Goal: Information Seeking & Learning: Check status

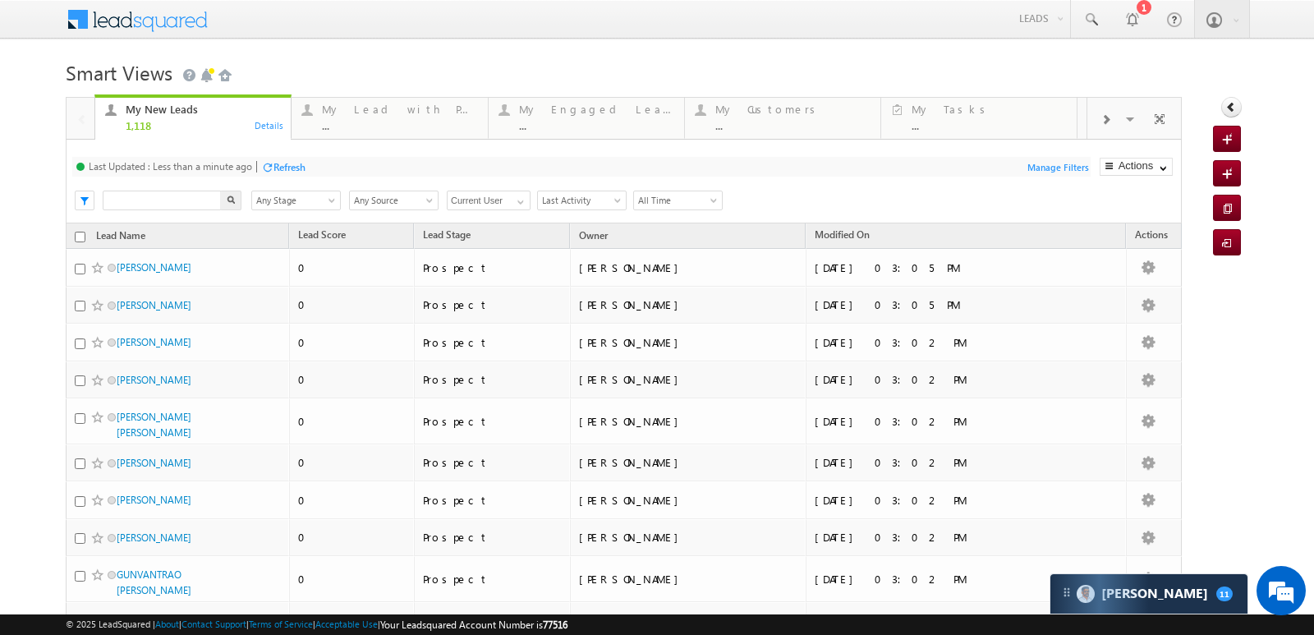
click at [191, 201] on input "text" at bounding box center [162, 201] width 119 height 20
click at [173, 207] on input "text" at bounding box center [162, 201] width 119 height 20
paste input "696716"
type input "696716"
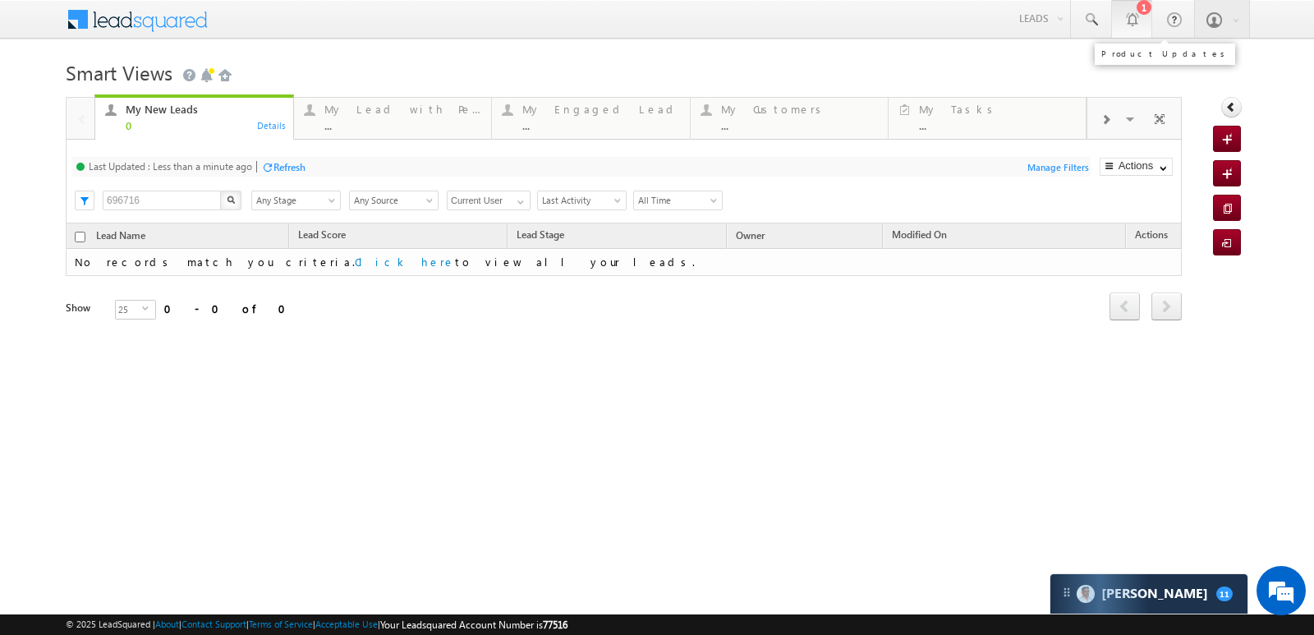
click at [1144, 14] on div "1" at bounding box center [1144, 7] width 15 height 15
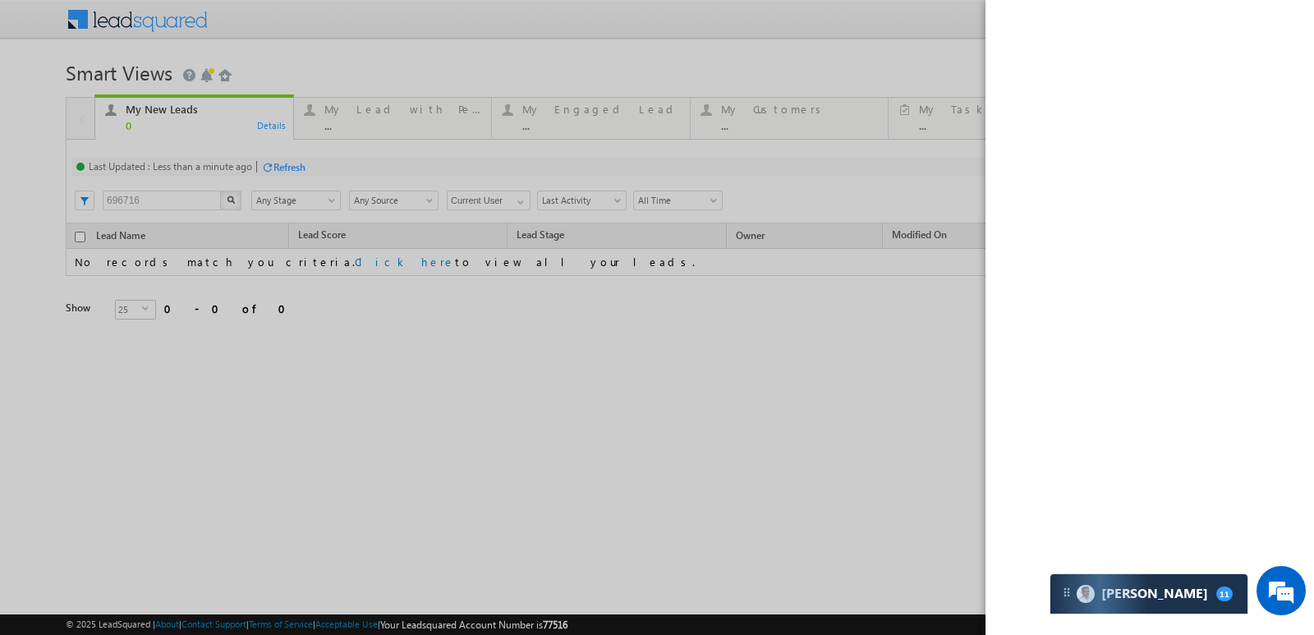
click at [924, 32] on div at bounding box center [657, 317] width 1314 height 635
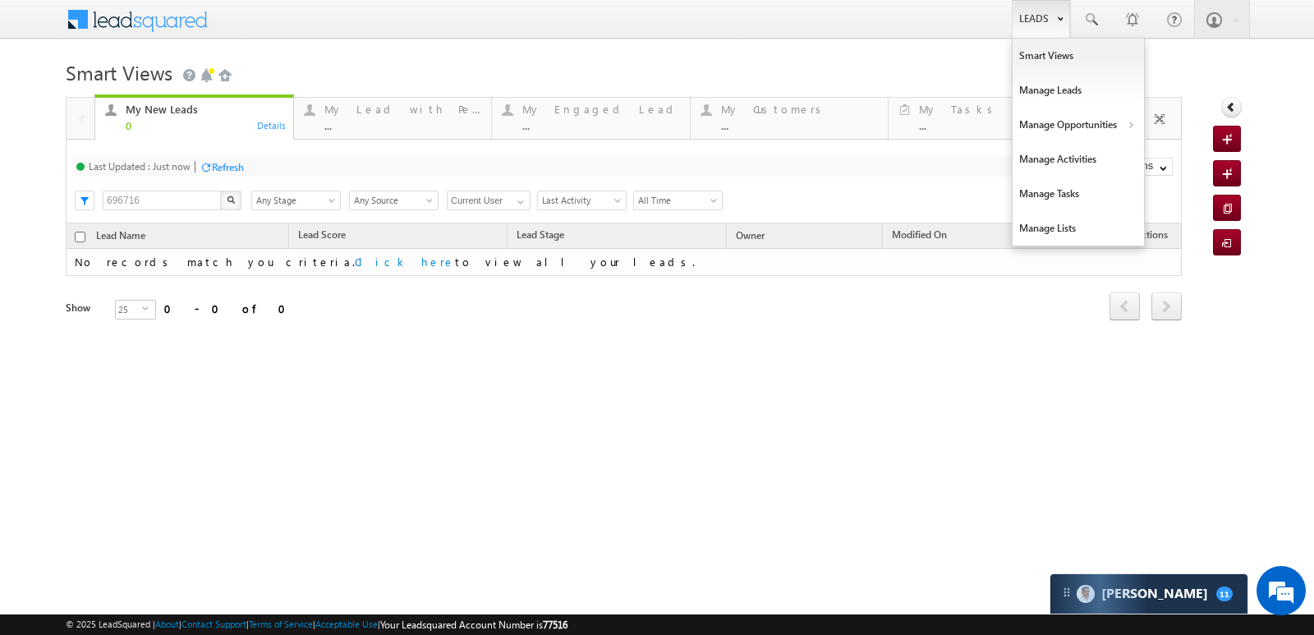
click at [1061, 7] on link "Leads" at bounding box center [1041, 19] width 58 height 38
click at [1103, 116] on link "Manage Opportunities" at bounding box center [1078, 125] width 131 height 35
click at [1096, 128] on link "Manage Opportunities" at bounding box center [1078, 125] width 131 height 35
click at [1029, 12] on link "Leads" at bounding box center [1041, 19] width 58 height 38
click at [1060, 127] on link "Manage Opportunities" at bounding box center [1078, 125] width 131 height 35
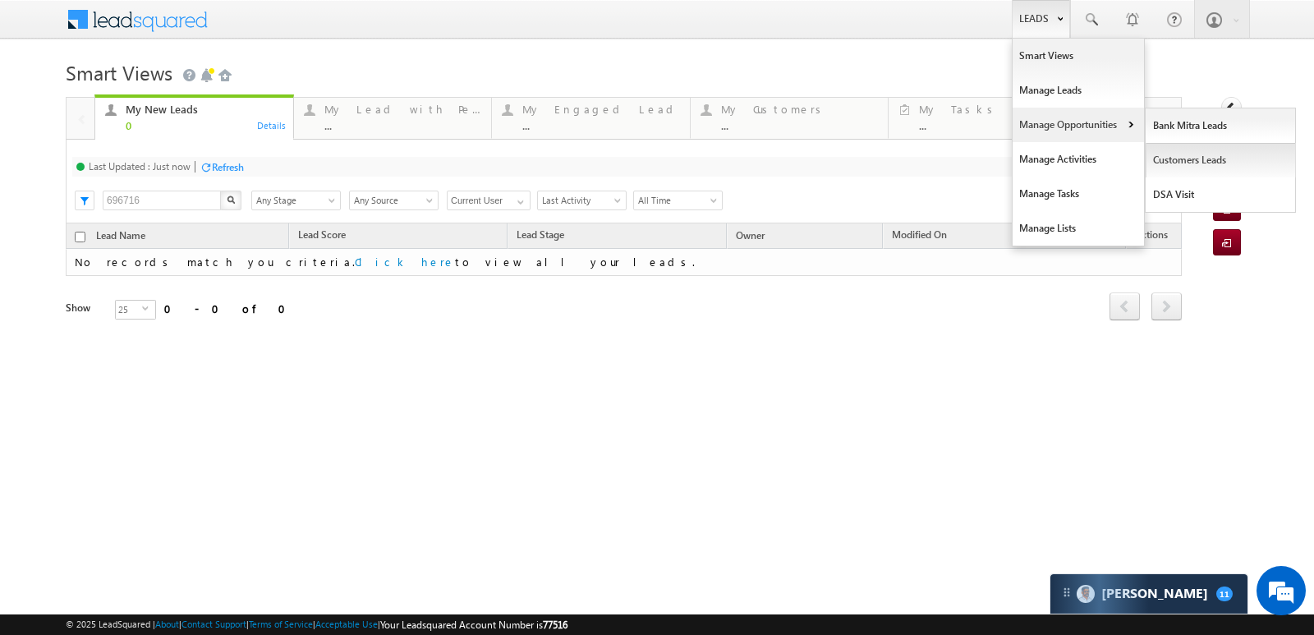
click at [1202, 160] on link "Customers Leads" at bounding box center [1221, 160] width 150 height 35
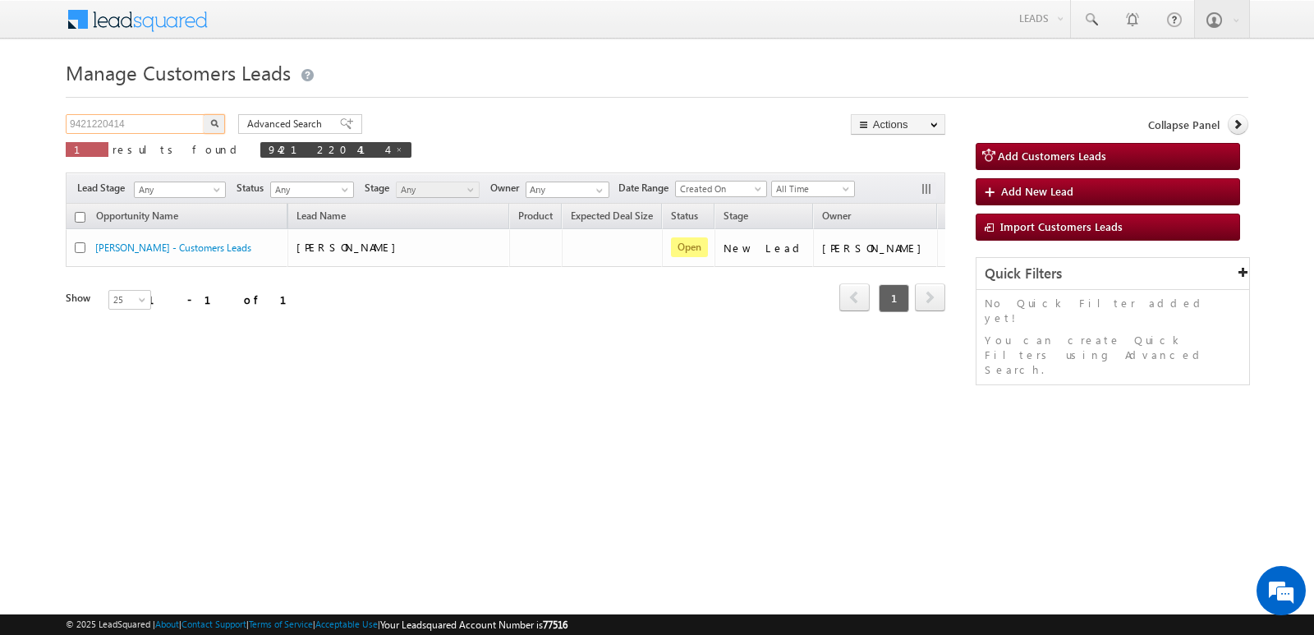
click at [185, 126] on input "9421220414" at bounding box center [136, 124] width 140 height 20
click at [189, 129] on input "9421220414" at bounding box center [136, 124] width 140 height 20
paste input "696716"
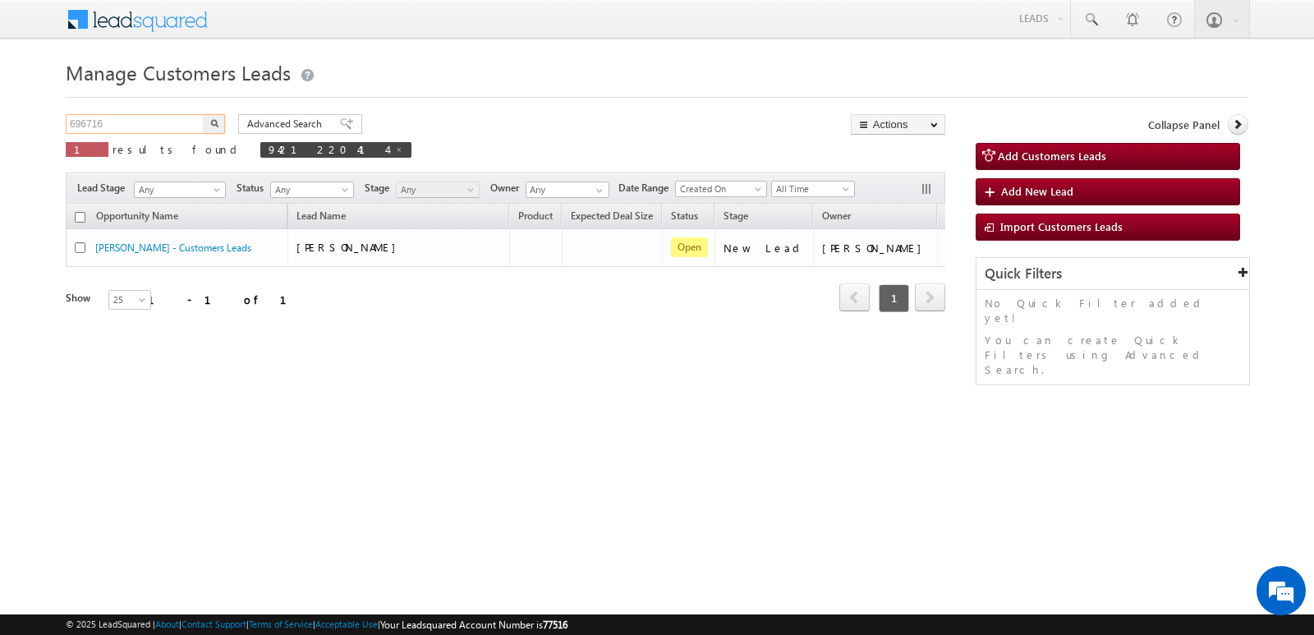
type input "696716"
click at [214, 121] on img "button" at bounding box center [214, 123] width 8 height 8
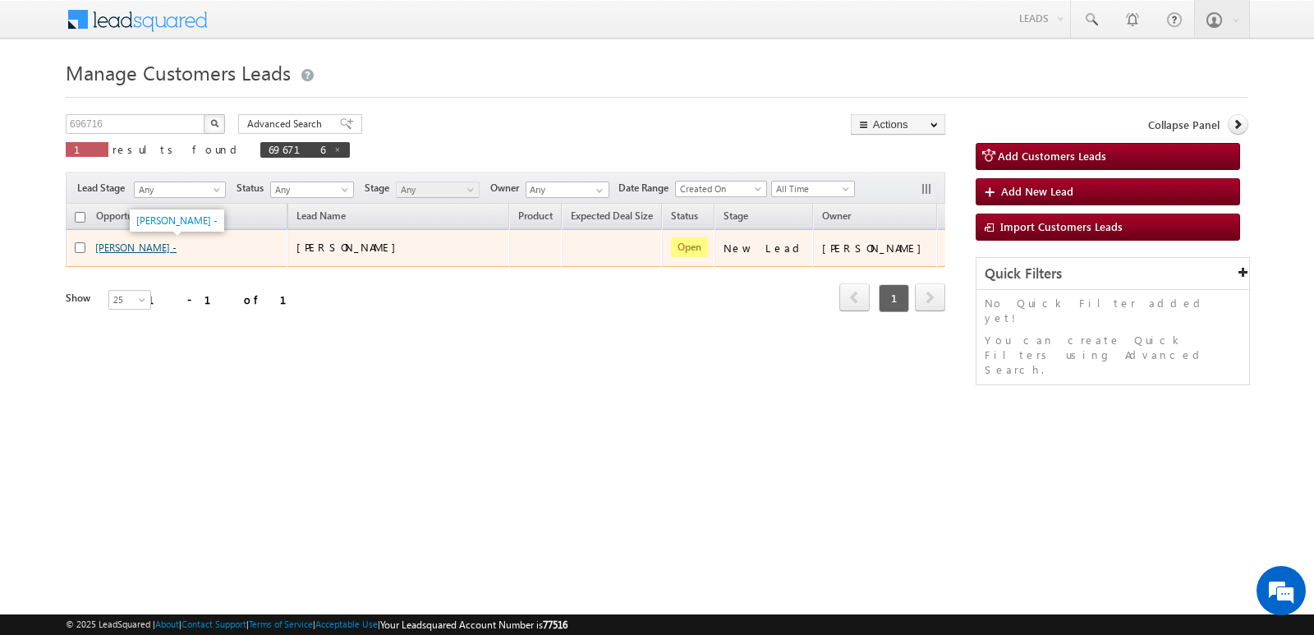
click at [163, 249] on link "[PERSON_NAME] -" at bounding box center [135, 248] width 81 height 12
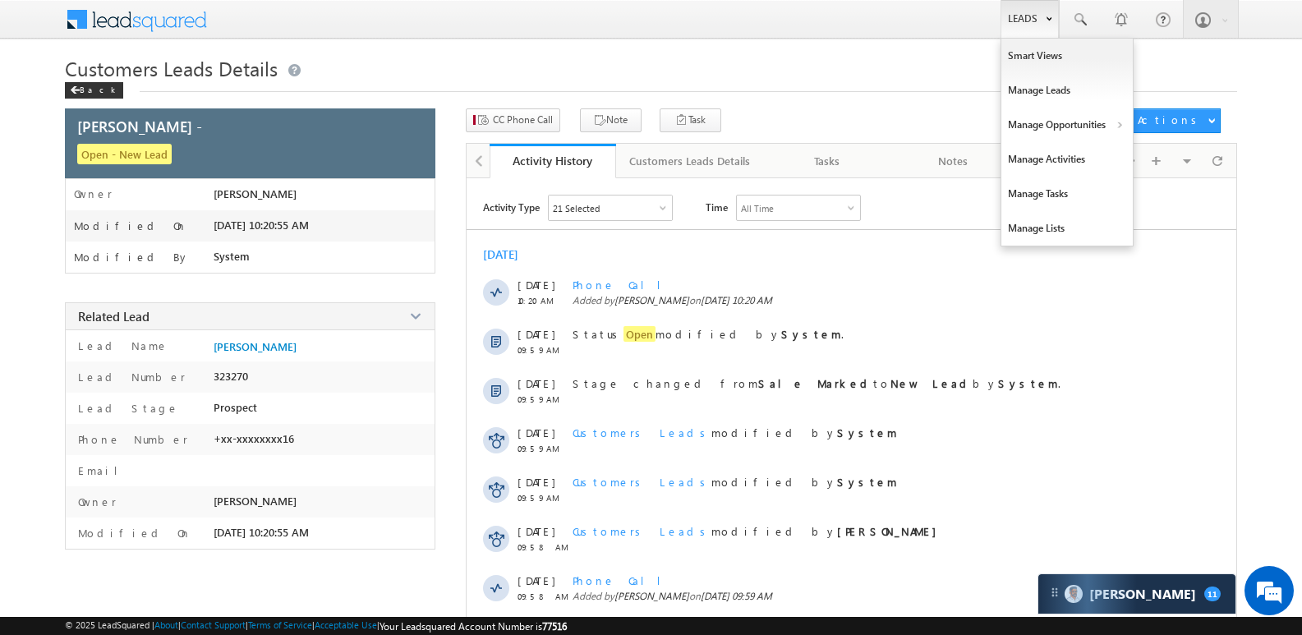
click at [1033, 27] on link "Leads" at bounding box center [1030, 19] width 58 height 38
click at [1047, 112] on link "Manage Opportunities" at bounding box center [1066, 125] width 131 height 35
click at [1172, 156] on link "Customers Leads" at bounding box center [1210, 160] width 150 height 35
click at [1036, 16] on link "Leads" at bounding box center [1030, 19] width 58 height 38
click at [1058, 116] on link "Manage Opportunities" at bounding box center [1066, 125] width 131 height 35
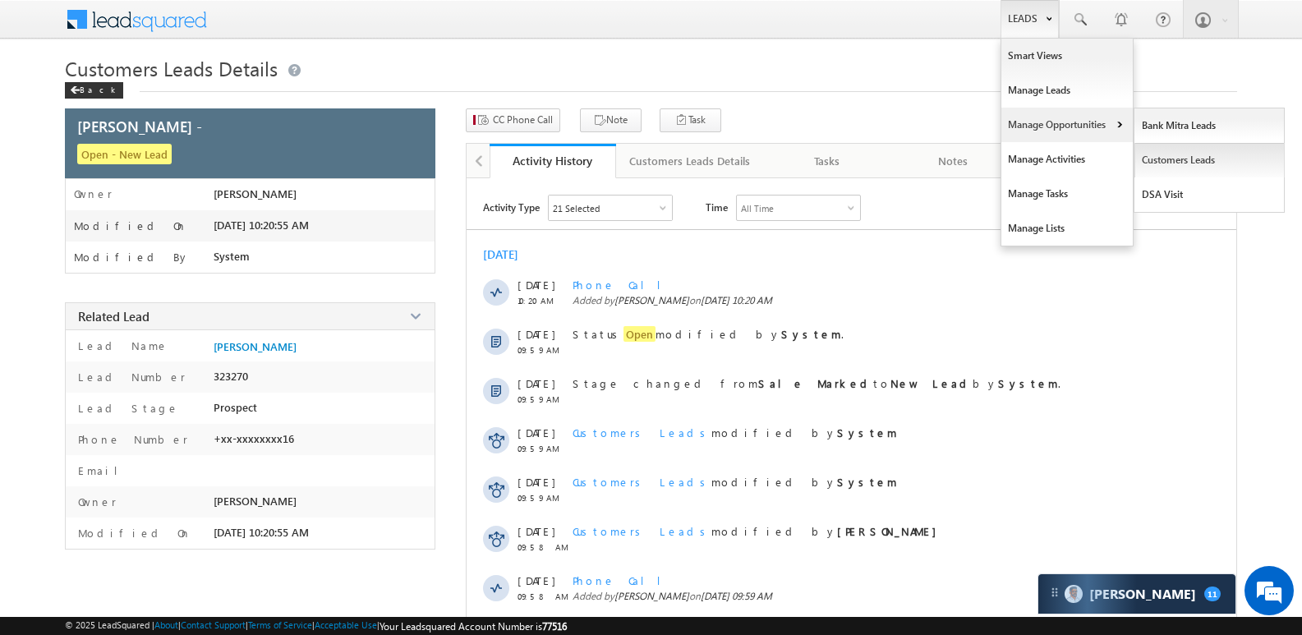
click at [1195, 151] on link "Customers Leads" at bounding box center [1210, 160] width 150 height 35
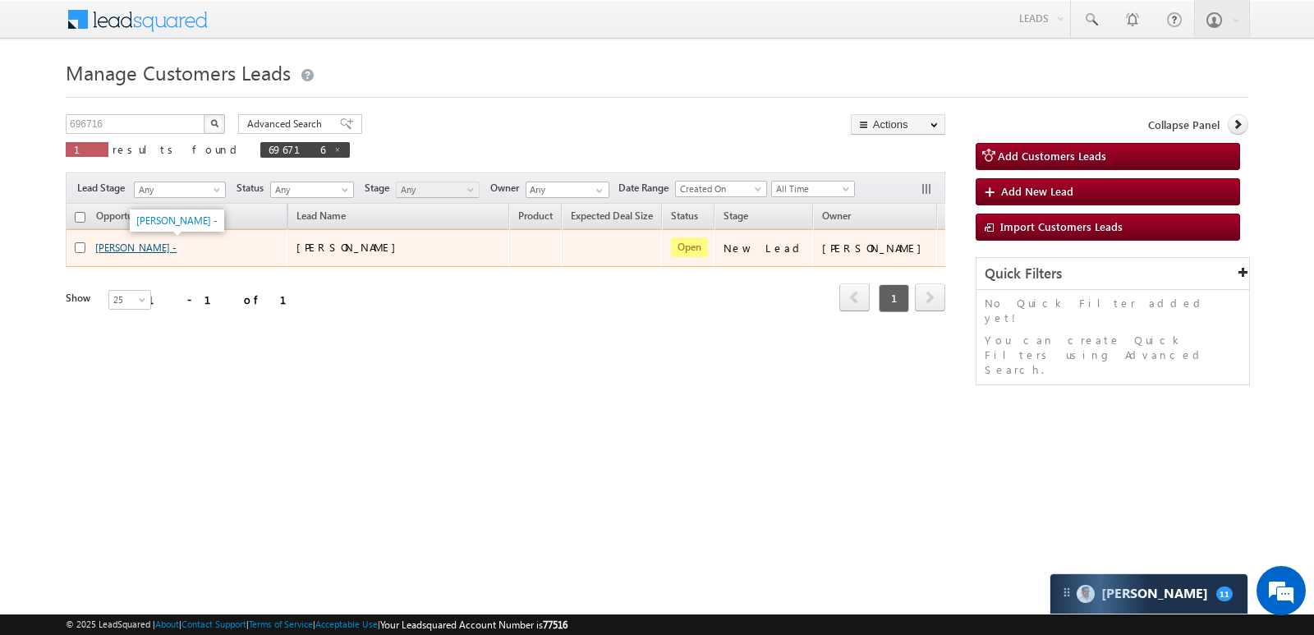
click at [134, 243] on link "[PERSON_NAME] -" at bounding box center [135, 248] width 81 height 12
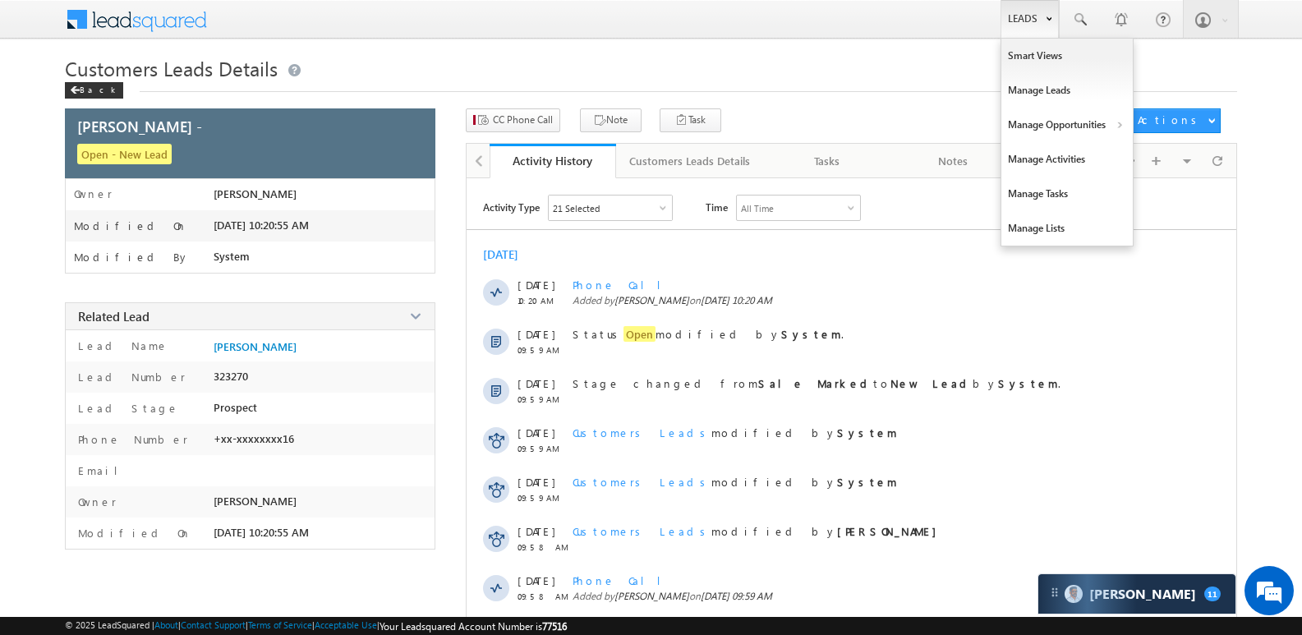
click at [1026, 13] on link "Leads" at bounding box center [1030, 19] width 58 height 38
click at [1068, 131] on link "Manage Opportunities" at bounding box center [1066, 125] width 131 height 35
click at [1023, 8] on link "Leads" at bounding box center [1030, 19] width 58 height 38
click at [1064, 129] on link "Manage Opportunities" at bounding box center [1066, 125] width 131 height 35
click at [1040, 17] on link "Leads" at bounding box center [1030, 19] width 58 height 38
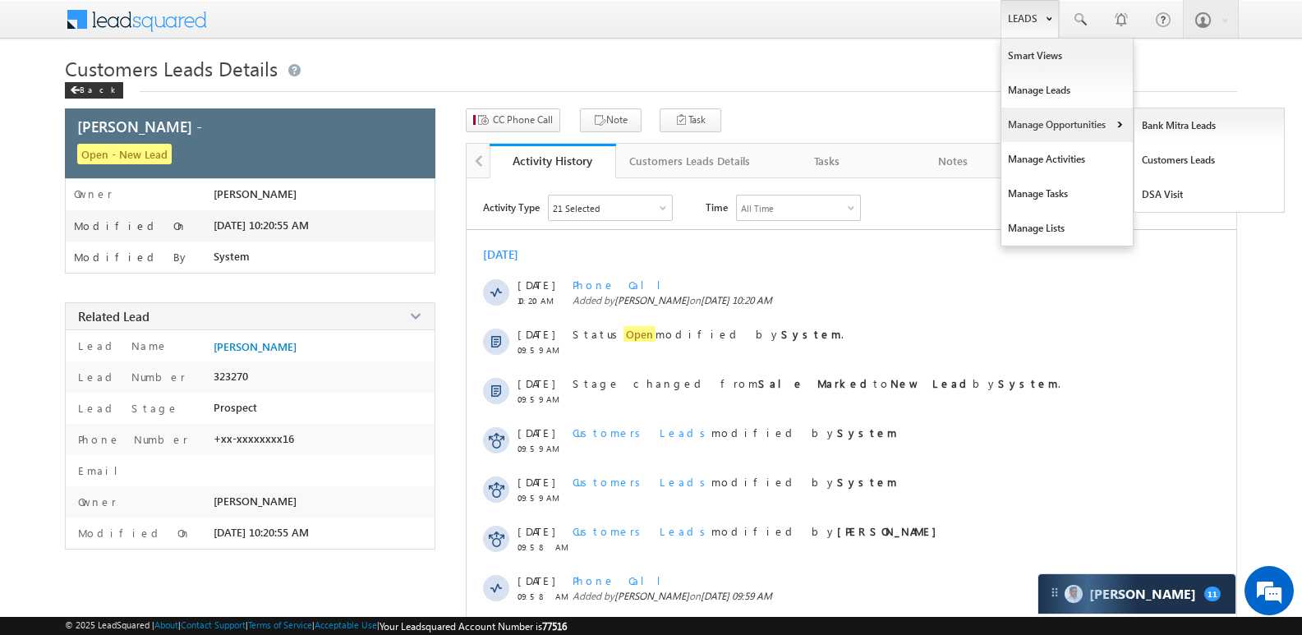
click at [1039, 129] on link "Manage Opportunities" at bounding box center [1066, 125] width 131 height 35
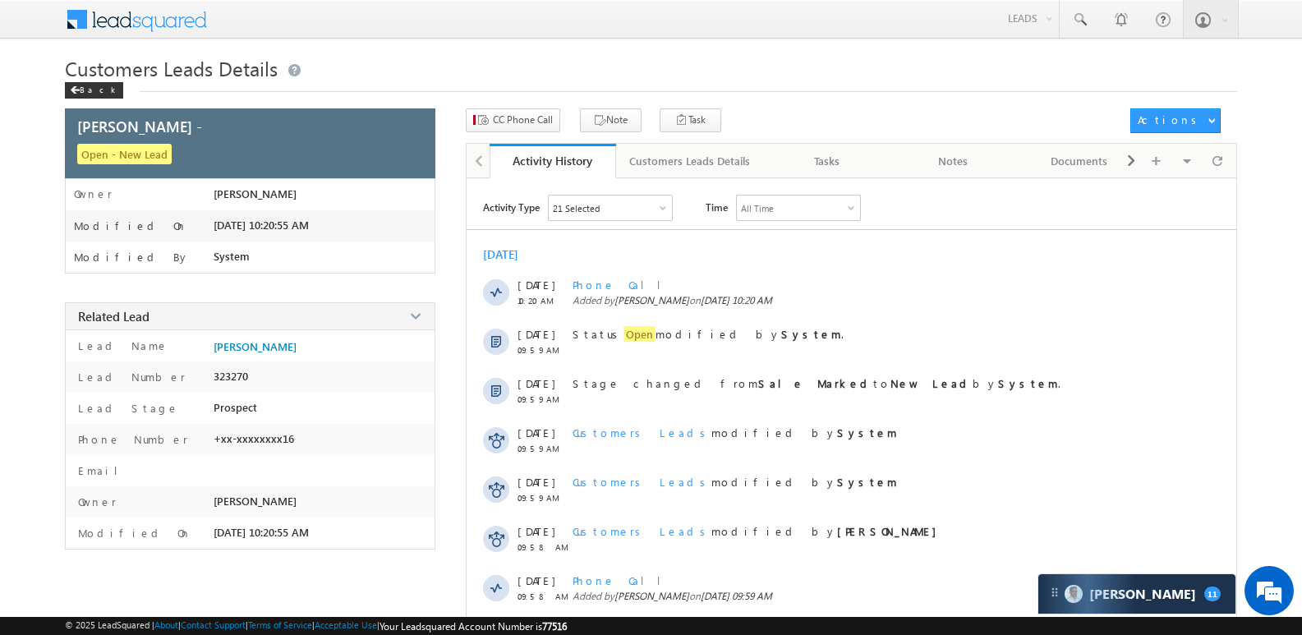
click at [993, 16] on div "Menu Vikas Halwai sitar a1@ks erve. co.in SGR Limit" at bounding box center [651, 20] width 1172 height 40
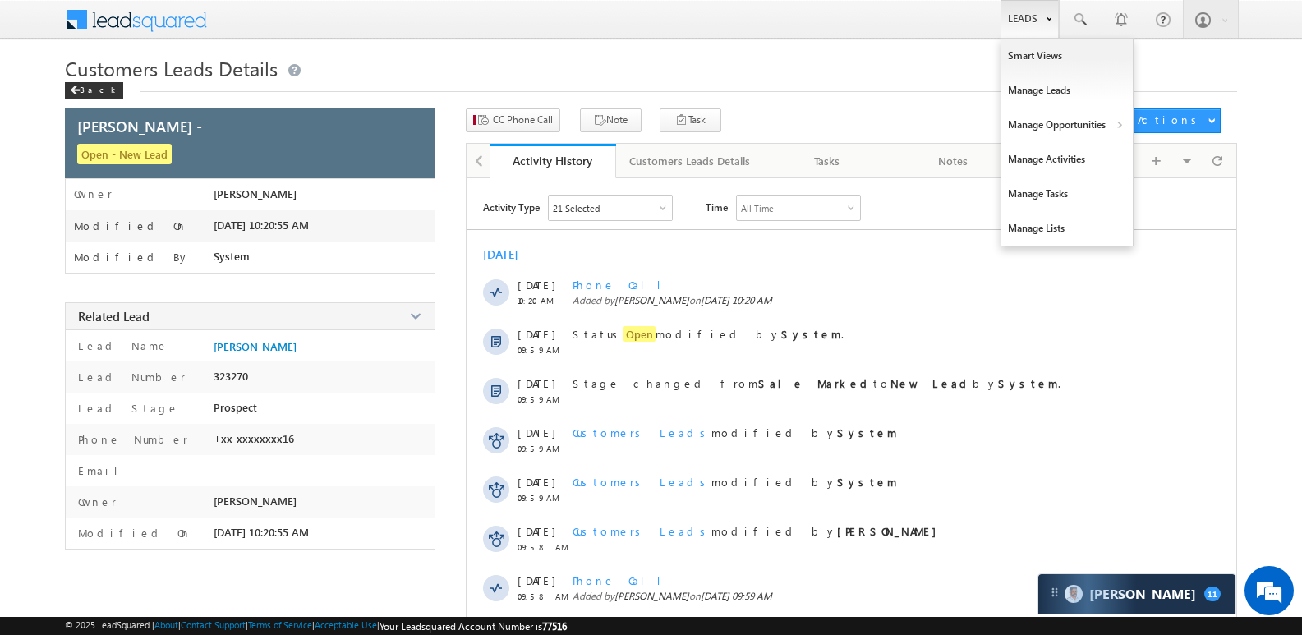
click at [1015, 16] on link "Leads" at bounding box center [1030, 19] width 58 height 38
click at [1034, 127] on link "Manage Opportunities" at bounding box center [1066, 125] width 131 height 35
click at [1034, 14] on link "Leads" at bounding box center [1030, 19] width 58 height 38
click at [1058, 131] on link "Manage Opportunities" at bounding box center [1066, 125] width 131 height 35
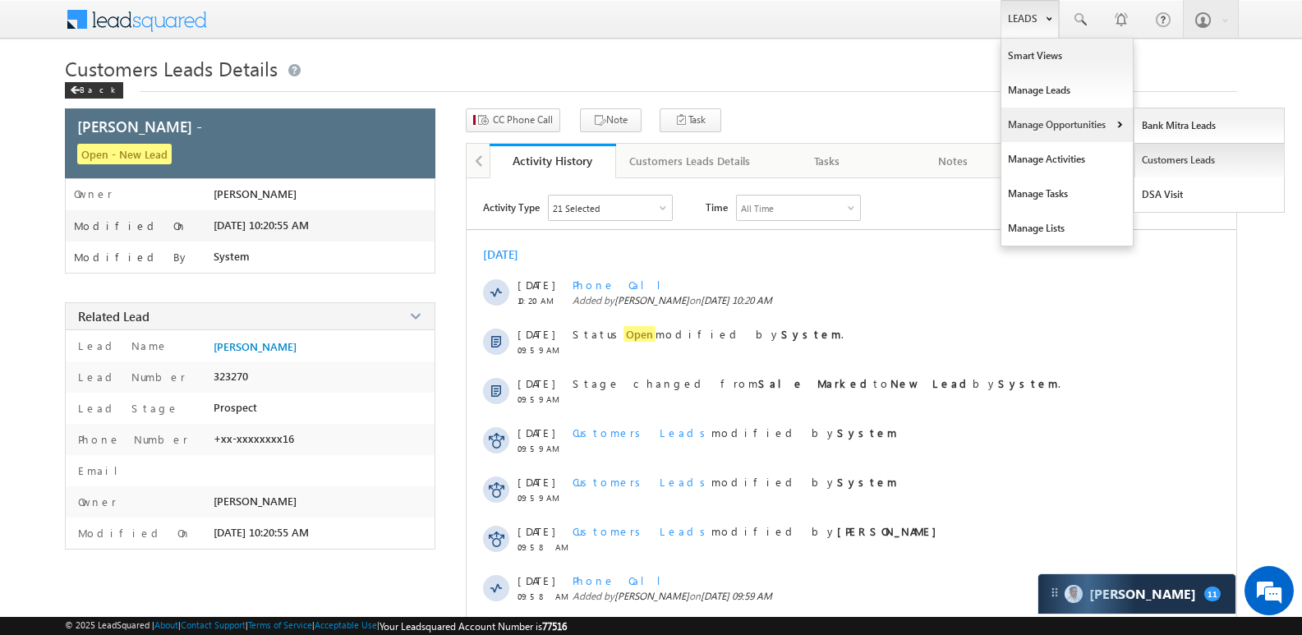
click at [1166, 154] on link "Customers Leads" at bounding box center [1210, 160] width 150 height 35
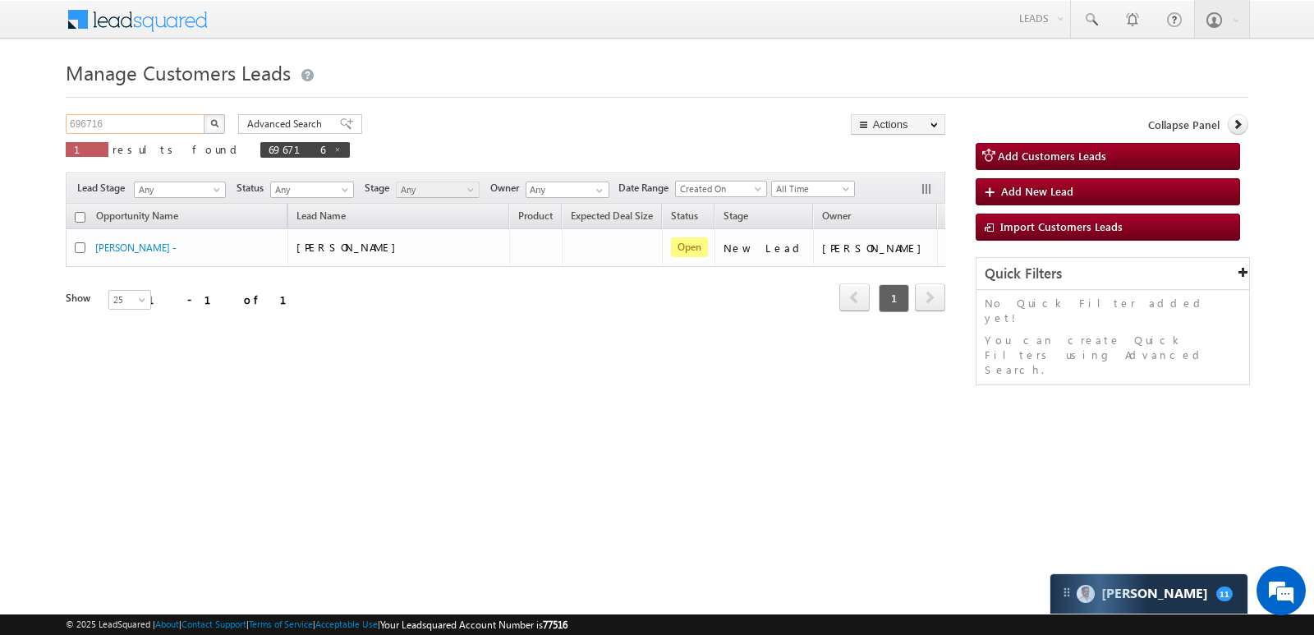
click at [108, 125] on input "696716" at bounding box center [136, 124] width 140 height 20
paste input "81032"
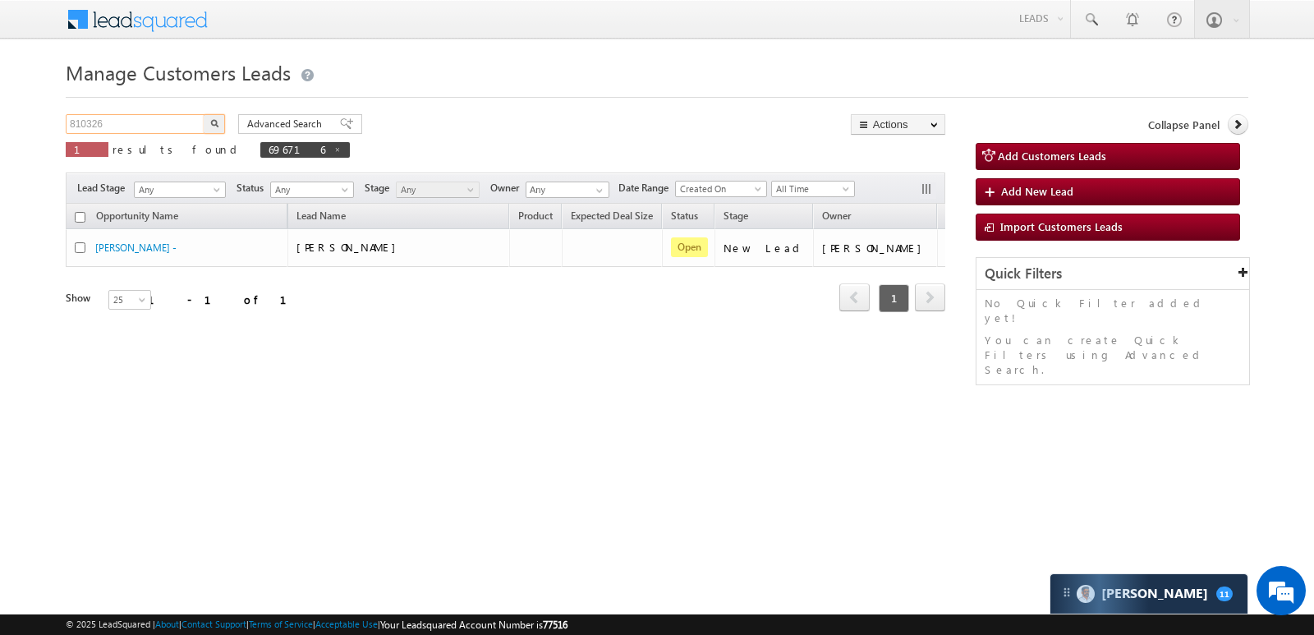
type input "810326"
click at [210, 122] on img "button" at bounding box center [214, 123] width 8 height 8
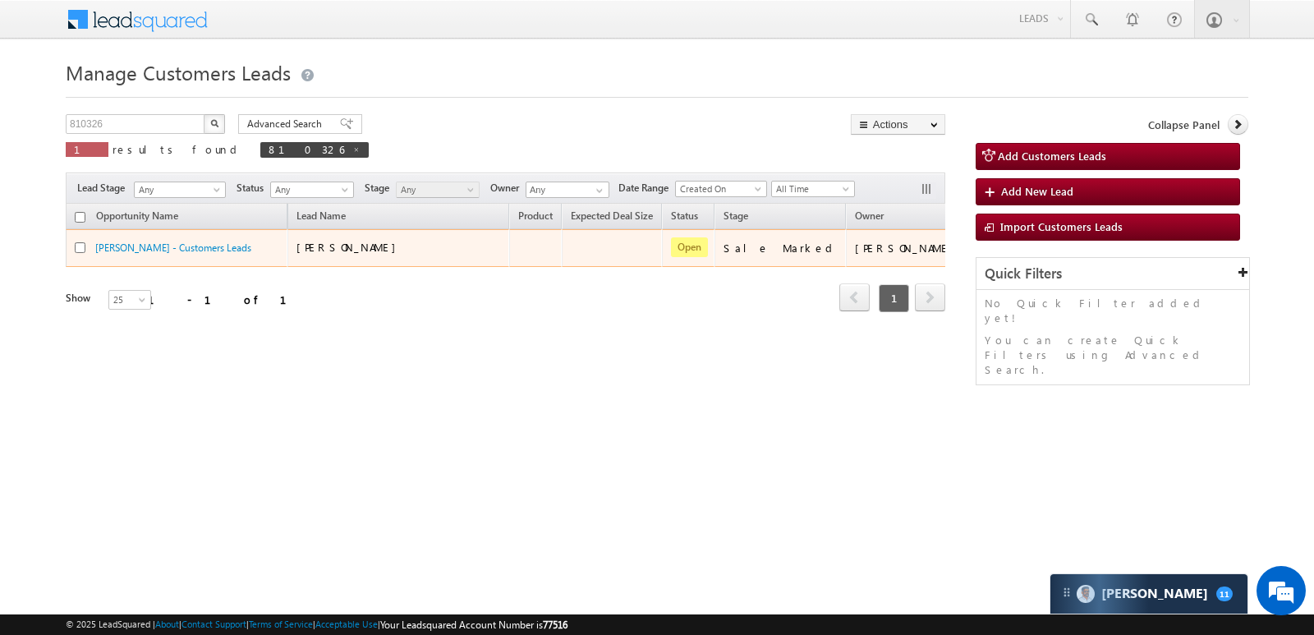
click at [180, 256] on div "[PERSON_NAME] - Customers Leads" at bounding box center [177, 251] width 205 height 23
click at [182, 252] on link "[PERSON_NAME] - Customers Leads" at bounding box center [173, 248] width 156 height 12
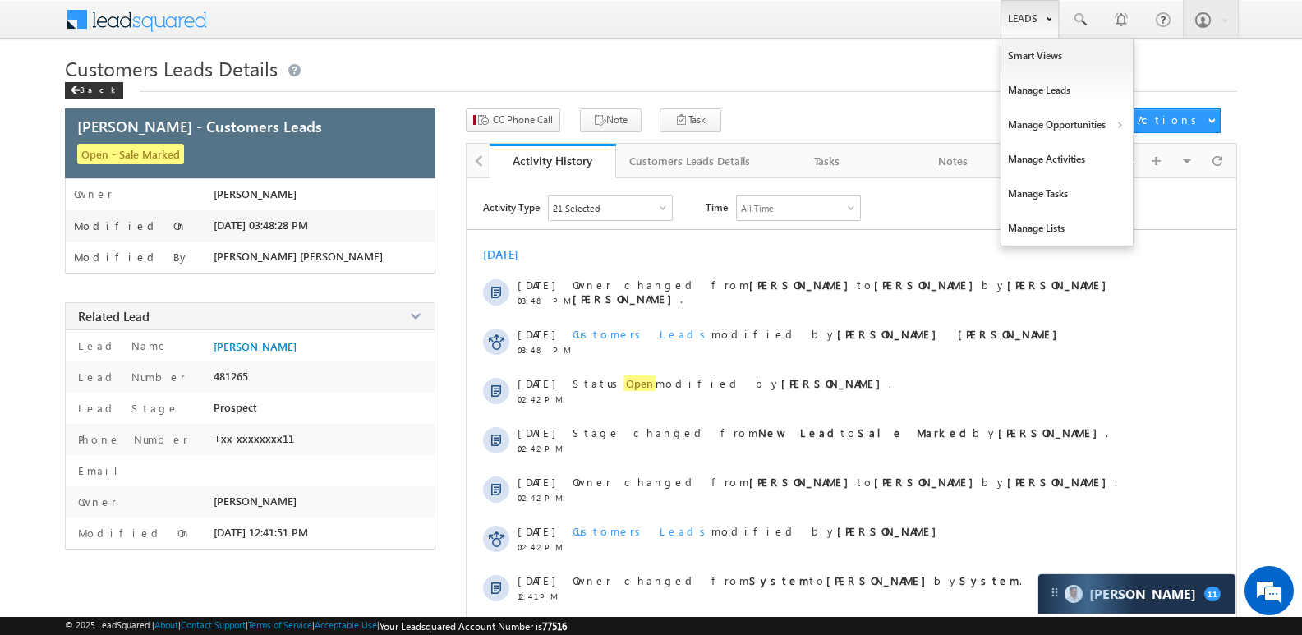
click at [1034, 23] on link "Leads" at bounding box center [1030, 19] width 58 height 38
click at [1051, 125] on link "Manage Opportunities" at bounding box center [1066, 125] width 131 height 35
click at [1201, 165] on link "Customers Leads" at bounding box center [1210, 160] width 150 height 35
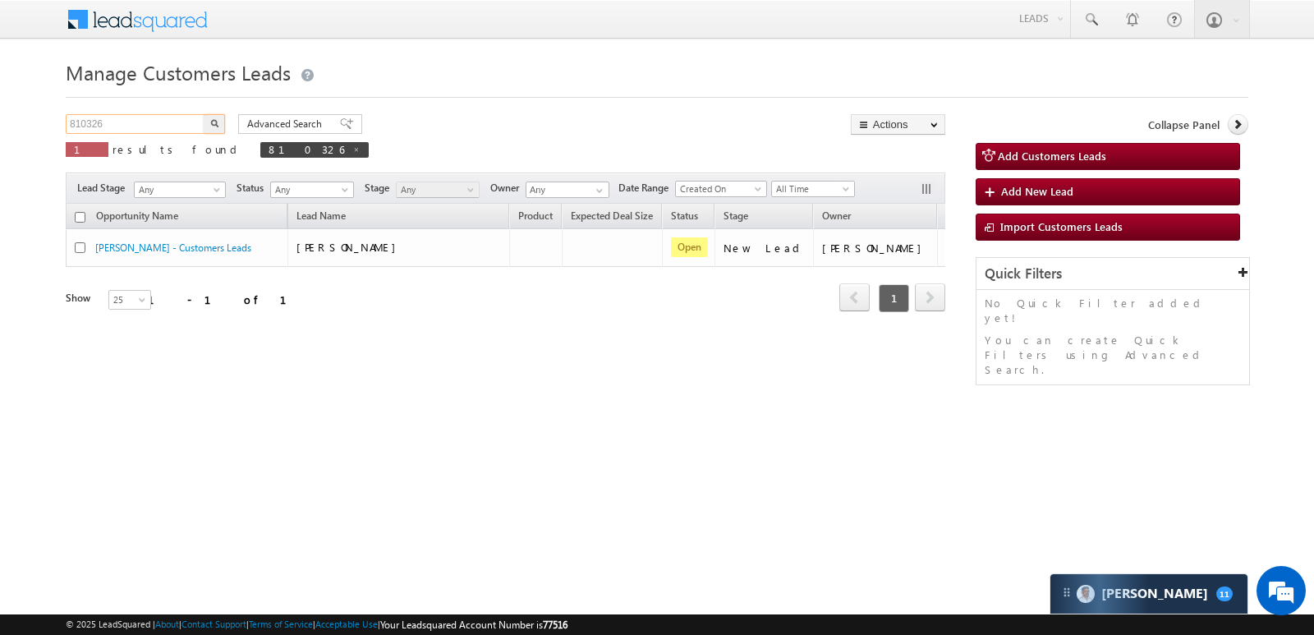
click at [155, 114] on input "810326" at bounding box center [136, 124] width 140 height 20
paste input "93"
type input "810936"
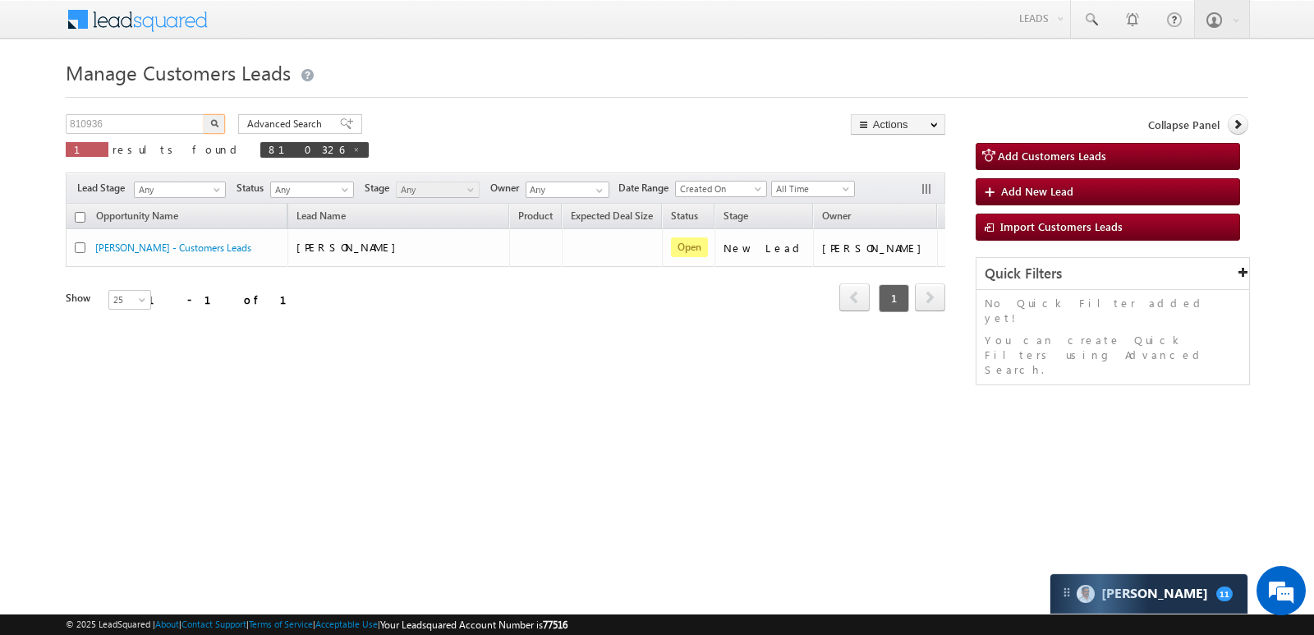
click at [221, 118] on button "button" at bounding box center [214, 124] width 21 height 20
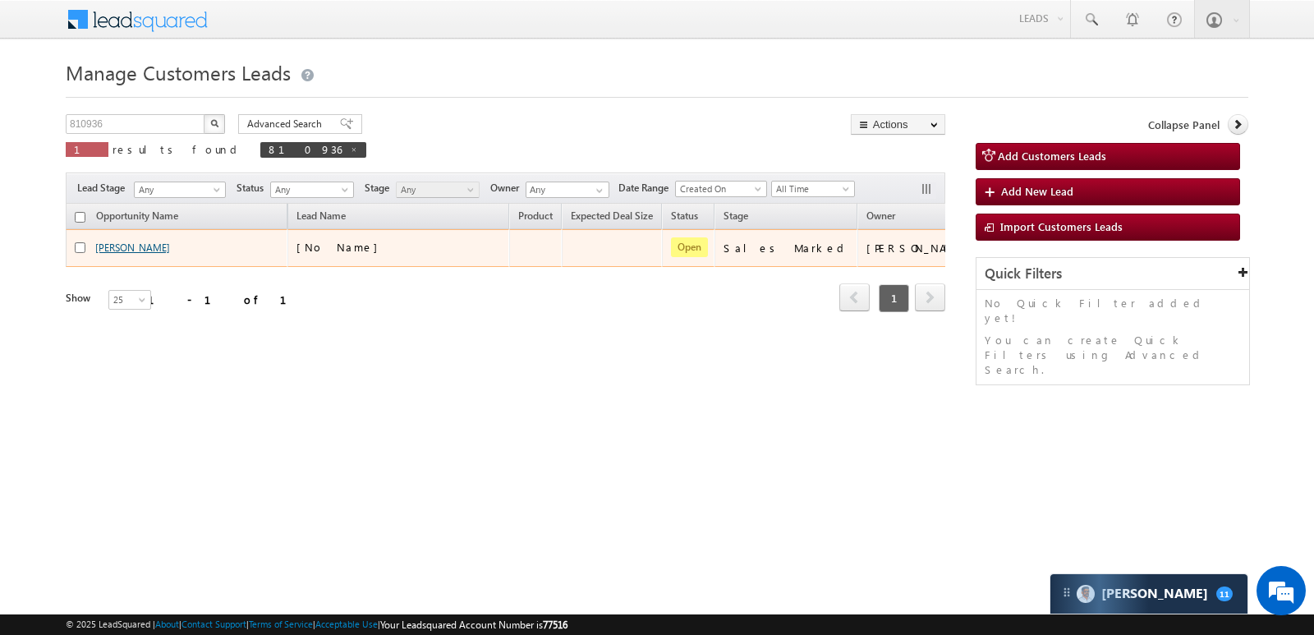
click at [122, 242] on link "[PERSON_NAME]" at bounding box center [132, 248] width 75 height 12
click at [164, 242] on link "[PERSON_NAME]" at bounding box center [132, 248] width 75 height 12
